Goal: Information Seeking & Learning: Learn about a topic

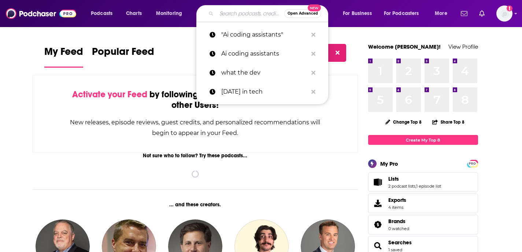
click at [232, 9] on input "Search podcasts, credits, & more..." at bounding box center [250, 14] width 68 height 12
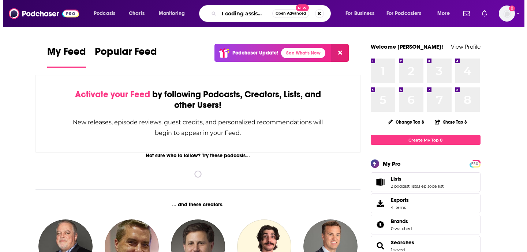
scroll to position [0, 7]
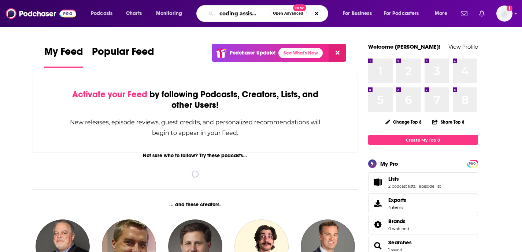
type input "AI coding assistants"
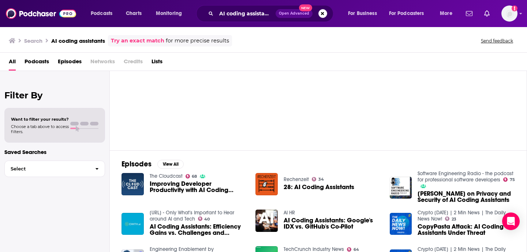
scroll to position [55, 0]
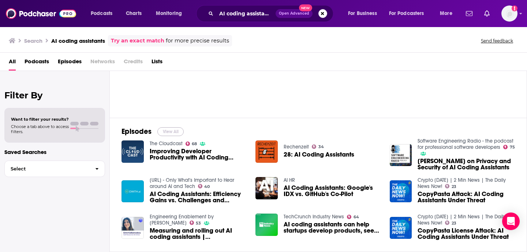
click at [178, 130] on button "View All" at bounding box center [170, 131] width 26 height 9
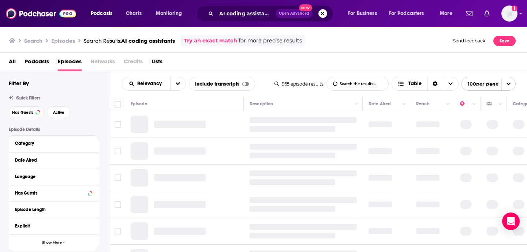
scroll to position [9, 0]
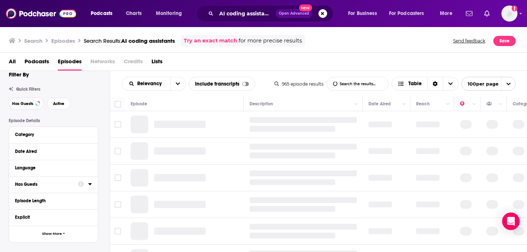
click at [53, 181] on button "Has Guests" at bounding box center [46, 184] width 63 height 9
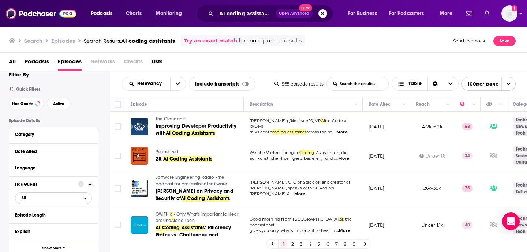
click at [30, 201] on span "All" at bounding box center [49, 198] width 68 height 10
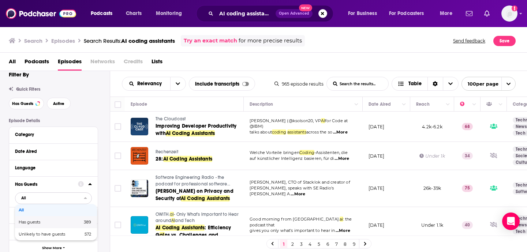
click at [40, 222] on span "Has guests" at bounding box center [40, 222] width 42 height 4
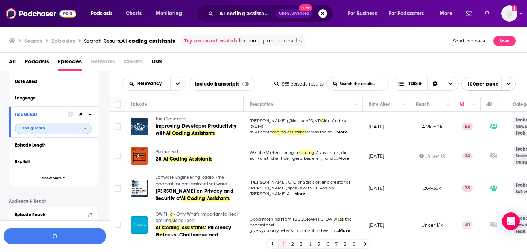
scroll to position [80, 0]
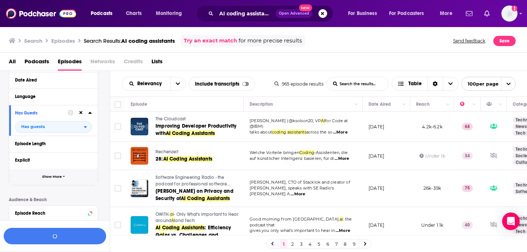
click at [49, 177] on span "Show More" at bounding box center [52, 177] width 20 height 4
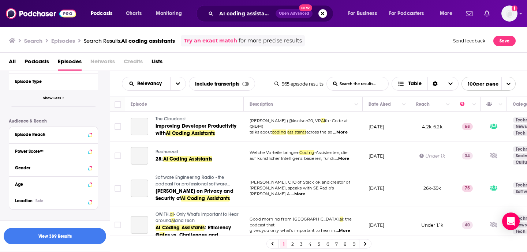
scroll to position [190, 0]
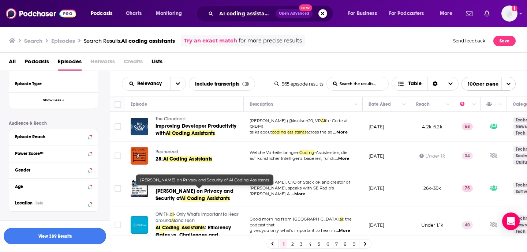
click at [70, 235] on button "View 389 Results" at bounding box center [55, 236] width 103 height 16
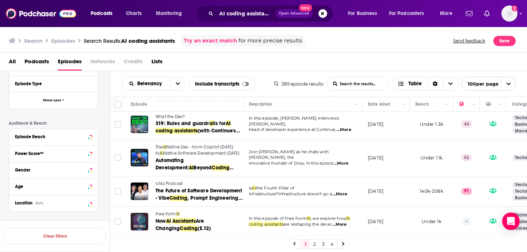
scroll to position [199, 1]
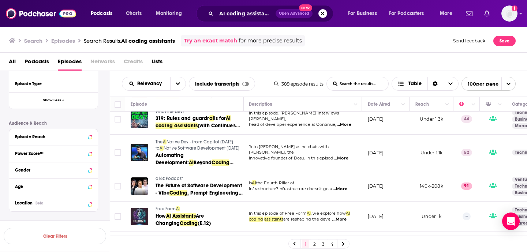
click at [343, 186] on span "...More" at bounding box center [340, 189] width 15 height 6
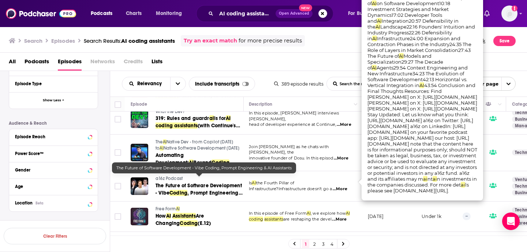
click at [193, 183] on span "The Future of Software Development - Vibe" at bounding box center [199, 190] width 86 height 14
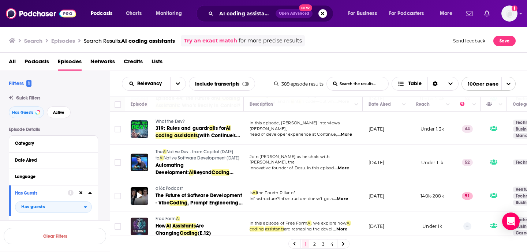
scroll to position [191, 0]
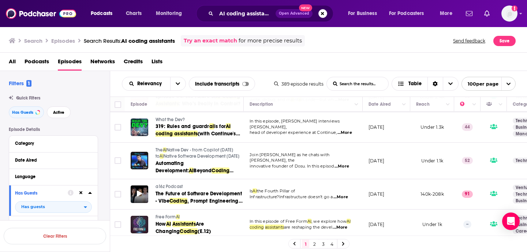
click at [140, 191] on icon at bounding box center [139, 194] width 5 height 6
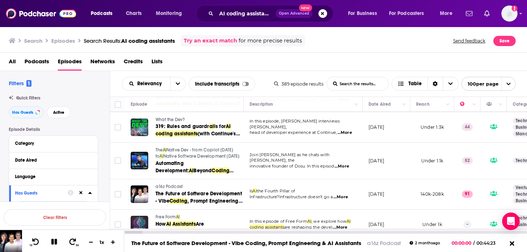
click at [56, 242] on icon at bounding box center [54, 242] width 6 height 6
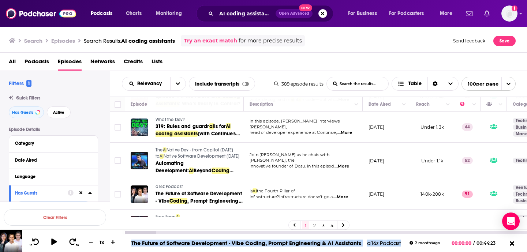
drag, startPoint x: 402, startPoint y: 245, endPoint x: 127, endPoint y: 243, distance: 274.7
click at [127, 243] on div "The Future of Software Development - Vibe Coding, Prompt Engineering & AI Assis…" at bounding box center [282, 243] width 316 height 7
copy div "The Future of Software Development - Vibe Coding, Prompt Engineering & AI Assis…"
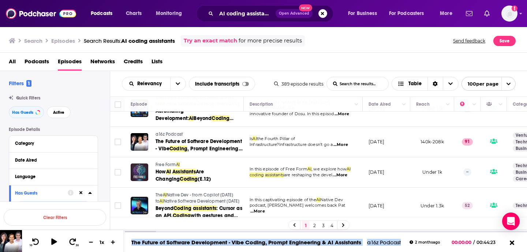
scroll to position [244, 0]
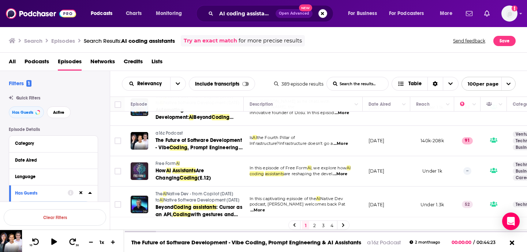
click at [342, 171] on span "...More" at bounding box center [340, 174] width 15 height 6
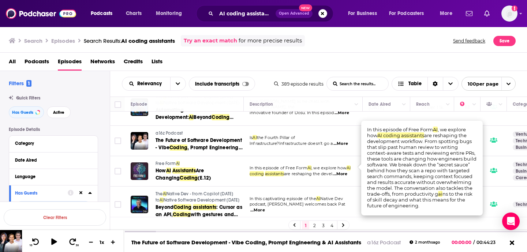
click at [310, 187] on td "In this captivating episode of the AI Native Dev podcast, [PERSON_NAME] welcome…" at bounding box center [303, 205] width 119 height 37
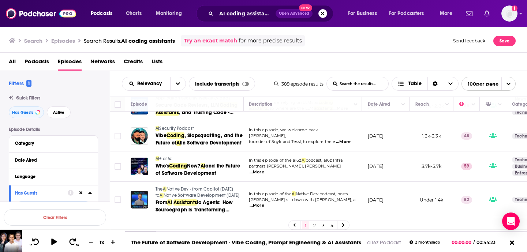
scroll to position [468, 0]
click at [346, 139] on span "...More" at bounding box center [344, 142] width 15 height 6
drag, startPoint x: 321, startPoint y: 126, endPoint x: 303, endPoint y: 133, distance: 19.0
click at [303, 133] on div "In this episode, we welcome back [PERSON_NAME], founder of Snyk and Tessl, to e…" at bounding box center [303, 135] width 107 height 17
copy div "[PERSON_NAME], founder of Snyk and Tessl"
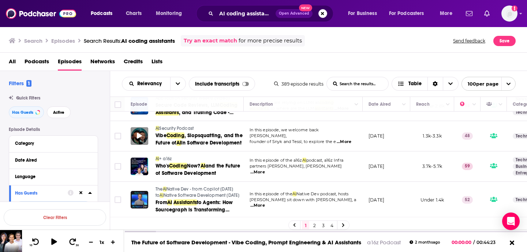
click at [136, 129] on div at bounding box center [140, 136] width 18 height 18
click at [139, 127] on div at bounding box center [140, 136] width 18 height 18
click at [137, 133] on icon at bounding box center [139, 136] width 5 height 6
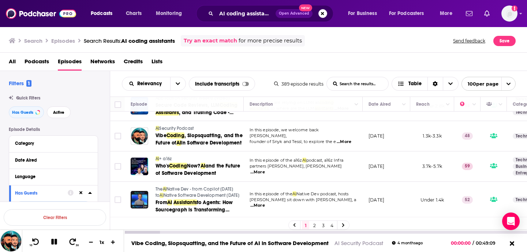
click at [57, 244] on icon at bounding box center [54, 242] width 6 height 6
drag, startPoint x: 386, startPoint y: 243, endPoint x: 334, endPoint y: 243, distance: 51.6
click at [334, 243] on div "Vibe Coding, Slopsquatting, and the Future of AI in Software Development AI Sec…" at bounding box center [273, 243] width 299 height 7
copy link "AI Security Podcast"
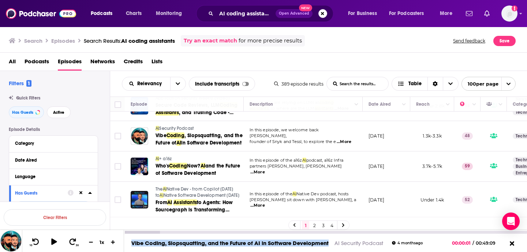
drag, startPoint x: 332, startPoint y: 242, endPoint x: 131, endPoint y: 242, distance: 200.7
click at [131, 242] on div "Vibe Coding, Slopsquatting, and the Future of AI in Software Development AI Sec…" at bounding box center [273, 243] width 299 height 7
copy link "Vibe Coding, Slopsquatting, and the Future of AI in Software Development"
drag, startPoint x: 386, startPoint y: 244, endPoint x: 131, endPoint y: 242, distance: 255.6
click at [131, 242] on div "Vibe Coding, Slopsquatting, and the Future of AI in Software Development AI Sec…" at bounding box center [273, 243] width 299 height 7
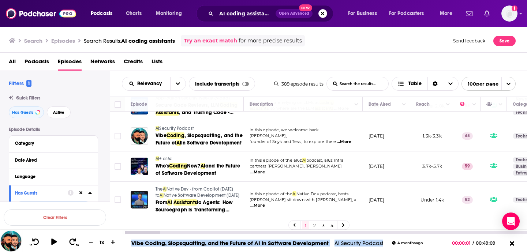
copy div "Vibe Coding, Slopsquatting, and the Future of AI in Software Development AI Sec…"
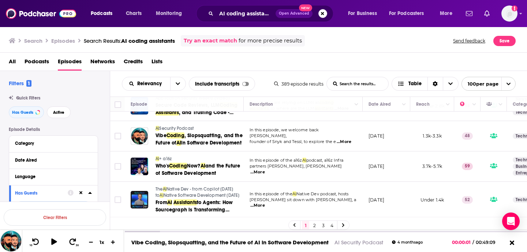
click at [265, 203] on span "...More" at bounding box center [257, 206] width 15 height 6
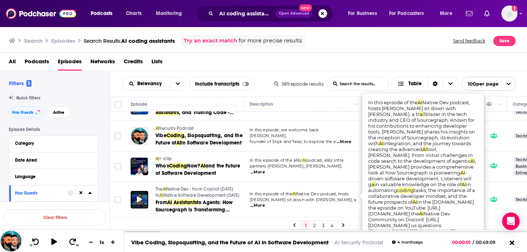
click at [136, 194] on div at bounding box center [140, 200] width 18 height 18
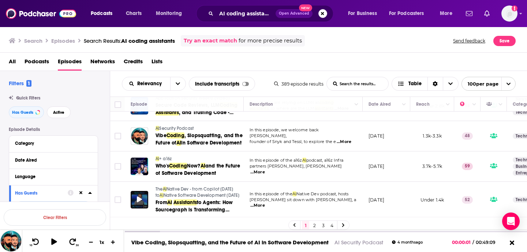
click at [136, 192] on div at bounding box center [140, 200] width 18 height 18
click at [140, 197] on icon at bounding box center [139, 200] width 5 height 6
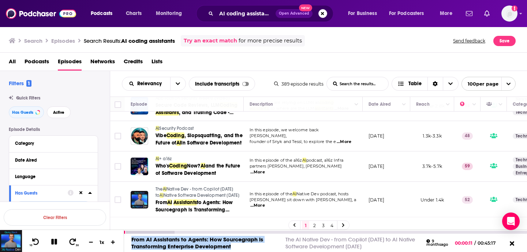
drag, startPoint x: 234, startPoint y: 247, endPoint x: 131, endPoint y: 235, distance: 104.0
click at [131, 235] on div "From AI Assistants to Agents: How Sourcegraph is Transforming Enterprise Develo…" at bounding box center [325, 243] width 403 height 18
copy link "From AI Assistants to Agents: How Sourcegraph is Transforming Enterprise Develo…"
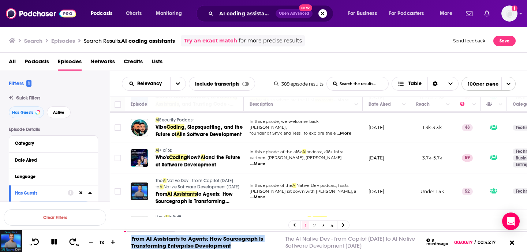
scroll to position [504, 0]
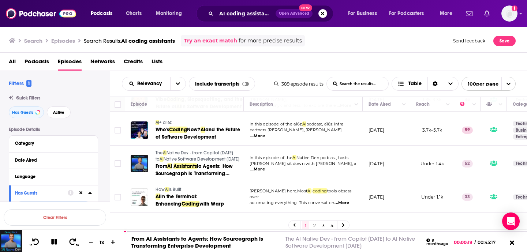
click at [265, 167] on span "...More" at bounding box center [257, 170] width 15 height 6
drag, startPoint x: 371, startPoint y: 246, endPoint x: 129, endPoint y: 238, distance: 242.2
click at [129, 238] on div "From AI Assistants to Agents: How Sourcegraph is Transforming Enterprise Develo…" at bounding box center [286, 243] width 324 height 14
copy div "From AI Assistants to Agents: How Sourcegraph is Transforming Enterprise Develo…"
click at [56, 240] on icon at bounding box center [54, 242] width 6 height 6
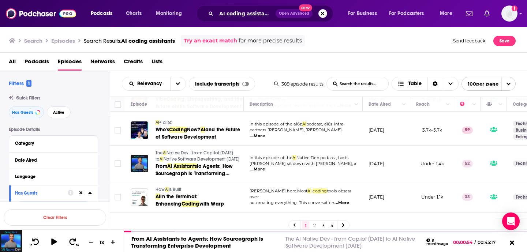
click at [341, 200] on span "...More" at bounding box center [342, 203] width 15 height 6
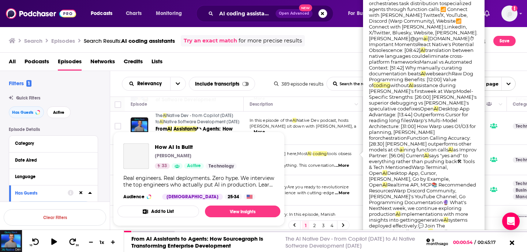
scroll to position [542, 0]
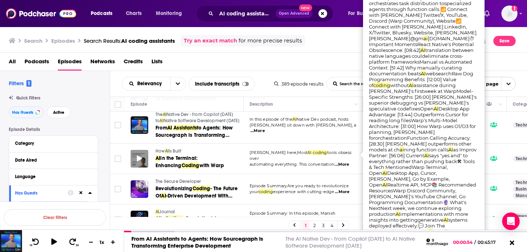
click at [138, 156] on icon at bounding box center [139, 159] width 5 height 6
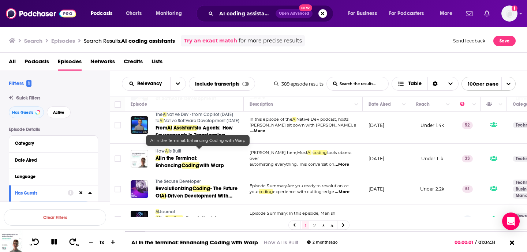
click at [349, 162] on span "...More" at bounding box center [342, 165] width 15 height 6
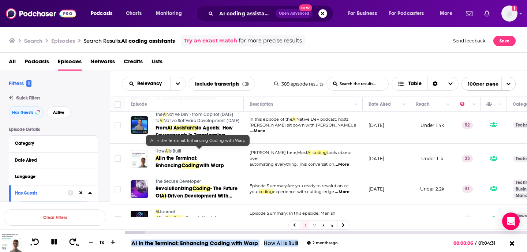
drag, startPoint x: 302, startPoint y: 244, endPoint x: 130, endPoint y: 239, distance: 172.2
click at [130, 240] on div "AI in the Terminal: Enhancing Coding with Warp How AI Is Built [DATE]" at bounding box center [231, 243] width 214 height 7
copy div "AI in the Terminal: Enhancing Coding with Warp How AI Is Built"
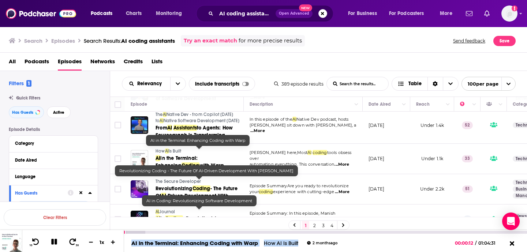
click at [52, 242] on icon at bounding box center [54, 242] width 6 height 6
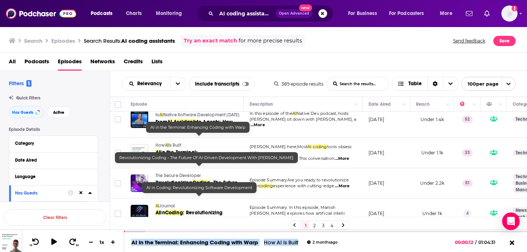
scroll to position [590, 0]
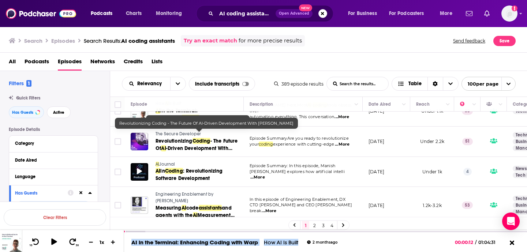
click at [138, 168] on icon at bounding box center [139, 171] width 5 height 6
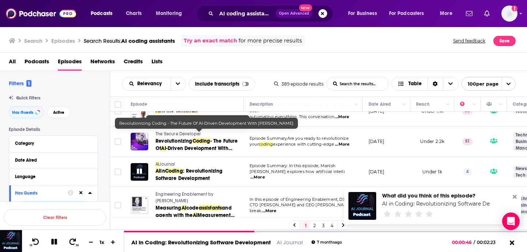
click at [139, 169] on icon at bounding box center [139, 171] width 5 height 5
click at [265, 175] on span "...More" at bounding box center [257, 178] width 15 height 6
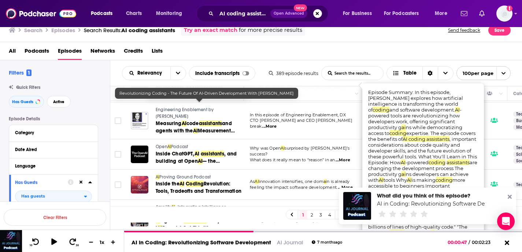
scroll to position [665, 0]
